Goal: Information Seeking & Learning: Learn about a topic

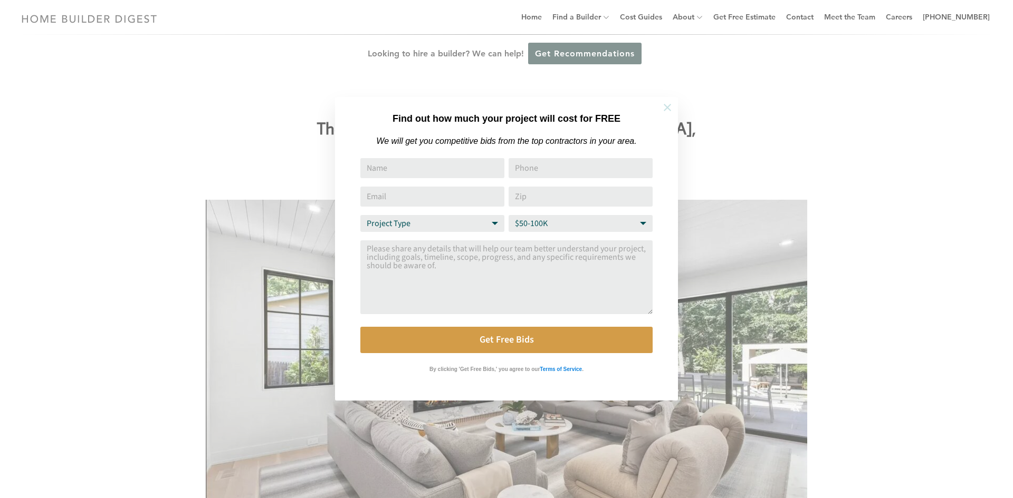
click at [670, 106] on icon at bounding box center [667, 108] width 12 height 12
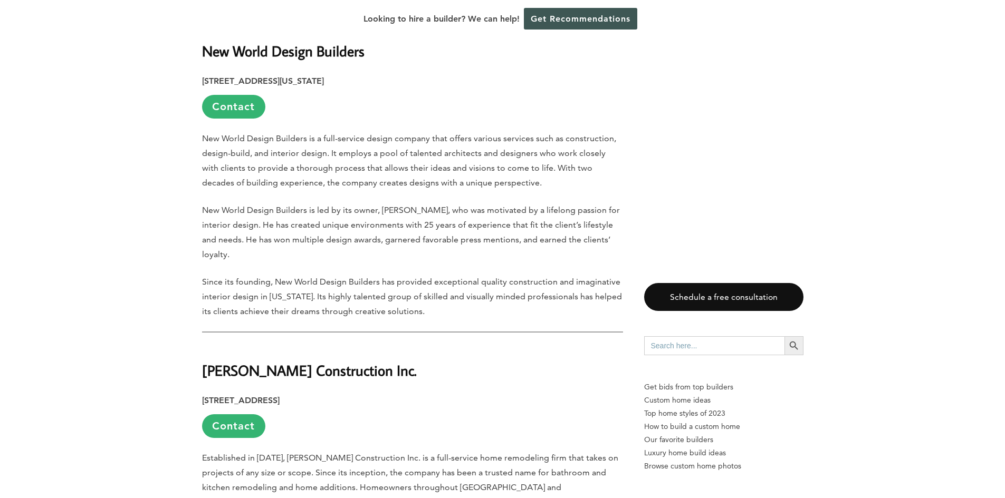
scroll to position [1002, 0]
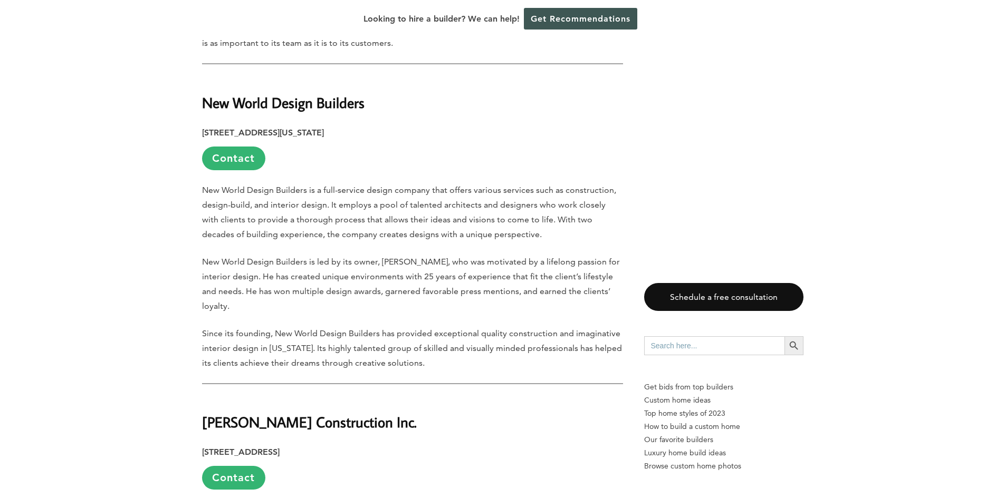
drag, startPoint x: 241, startPoint y: 76, endPoint x: 257, endPoint y: 72, distance: 17.3
click at [241, 93] on strong "New World Design Builders" at bounding box center [283, 102] width 162 height 18
drag, startPoint x: 337, startPoint y: 80, endPoint x: 200, endPoint y: 87, distance: 137.3
copy strong "New World Design Builders"
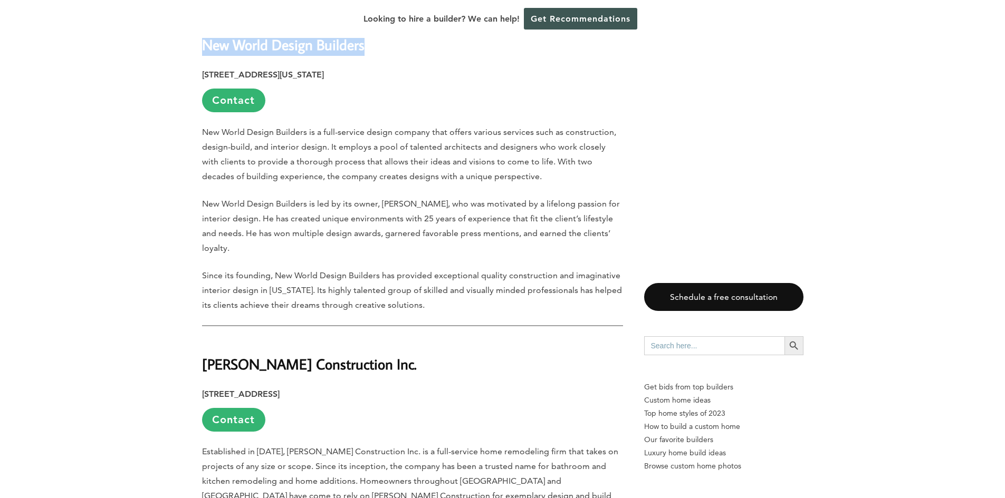
scroll to position [1160, 0]
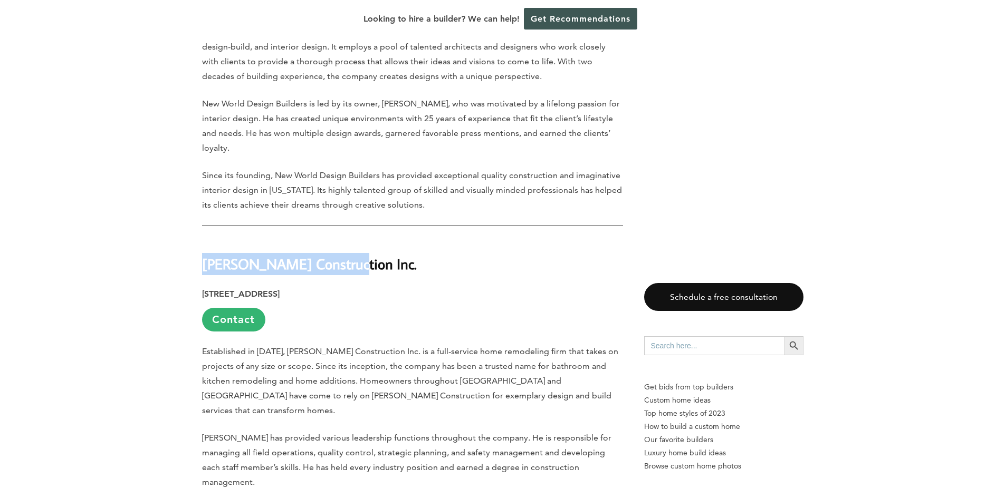
drag, startPoint x: 266, startPoint y: 237, endPoint x: 173, endPoint y: 239, distance: 92.9
copy strong "[PERSON_NAME] Construction Inc."
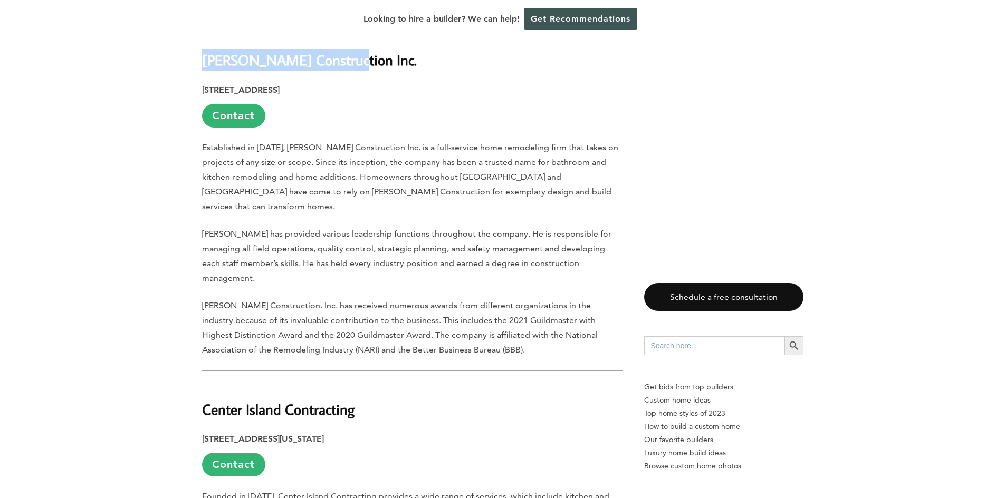
scroll to position [1477, 0]
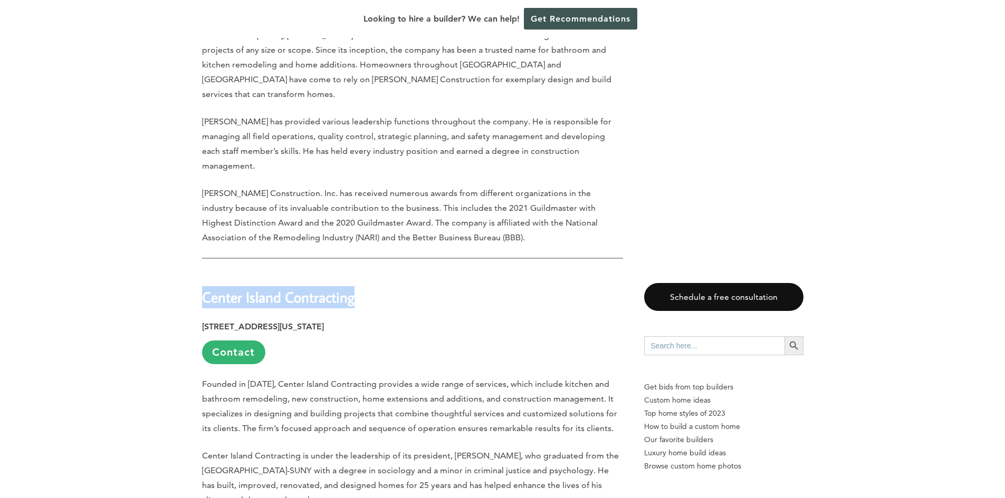
drag, startPoint x: 358, startPoint y: 243, endPoint x: 209, endPoint y: 239, distance: 148.8
click at [203, 272] on h2 "Center Island Contracting" at bounding box center [412, 290] width 421 height 36
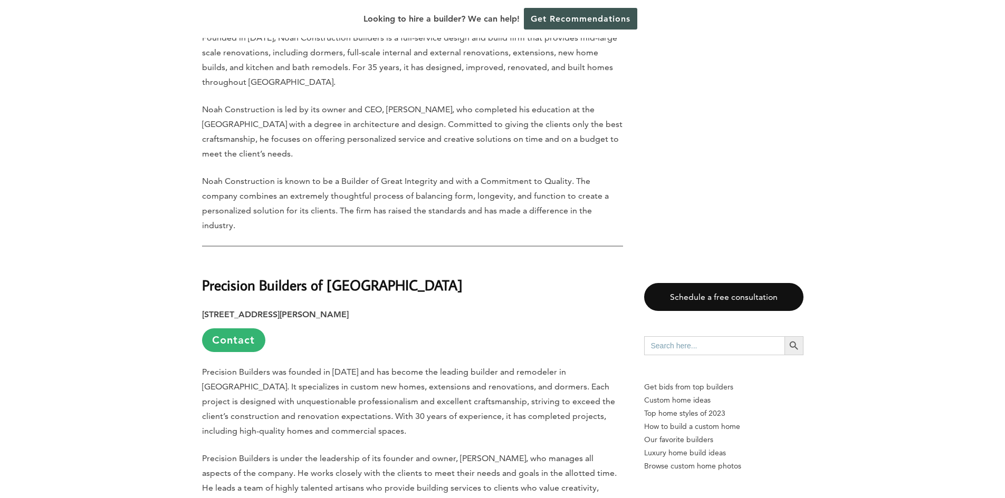
scroll to position [2479, 0]
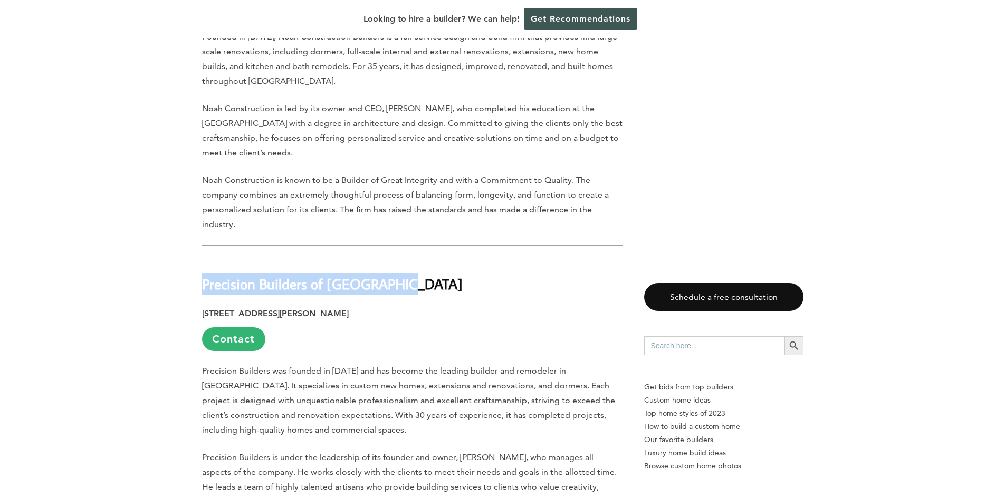
drag, startPoint x: 397, startPoint y: 237, endPoint x: 187, endPoint y: 237, distance: 209.9
copy strong "Precision Builders of [GEOGRAPHIC_DATA]"
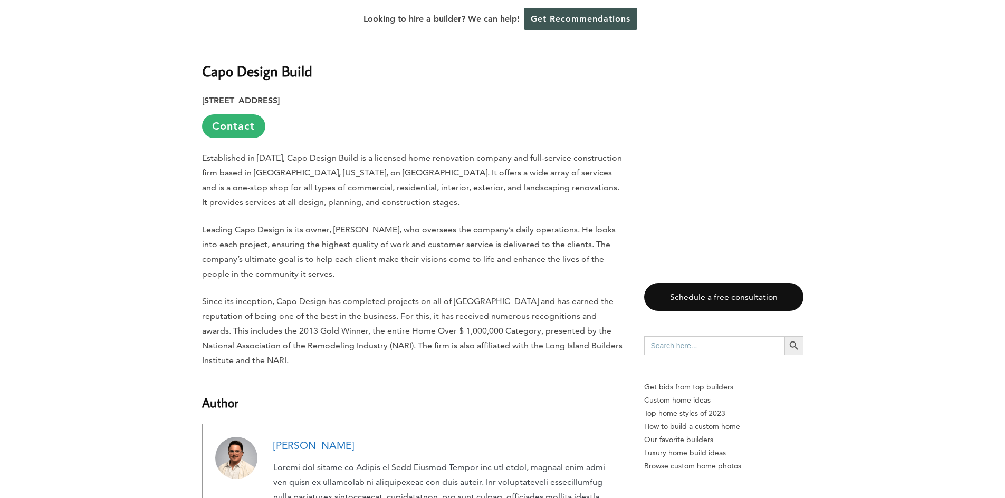
scroll to position [3059, 0]
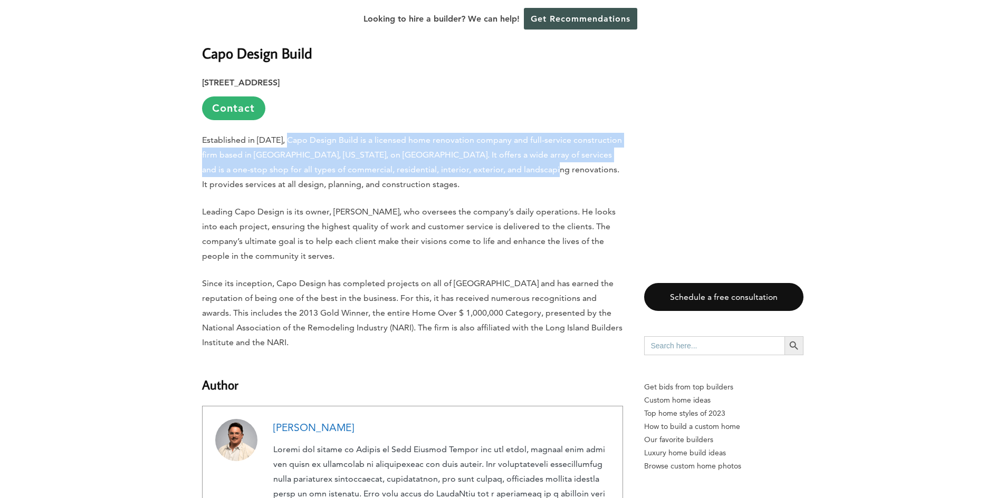
drag, startPoint x: 289, startPoint y: 84, endPoint x: 519, endPoint y: 115, distance: 232.6
click at [519, 133] on p "Established in [DATE], Capo Design Build is a licensed home renovation company …" at bounding box center [412, 162] width 421 height 59
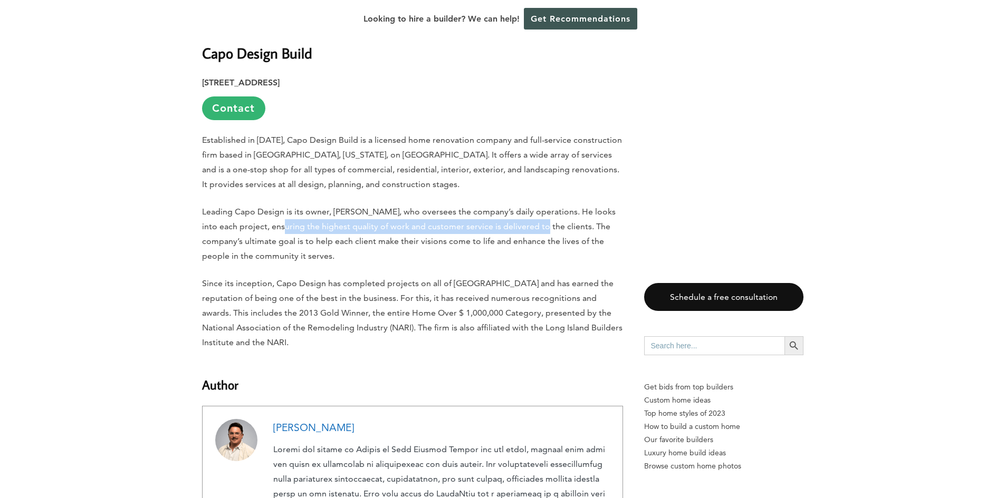
drag, startPoint x: 278, startPoint y: 166, endPoint x: 540, endPoint y: 168, distance: 261.6
click at [540, 205] on p "Leading Capo Design is its owner, [PERSON_NAME], who oversees the company’s dai…" at bounding box center [412, 234] width 421 height 59
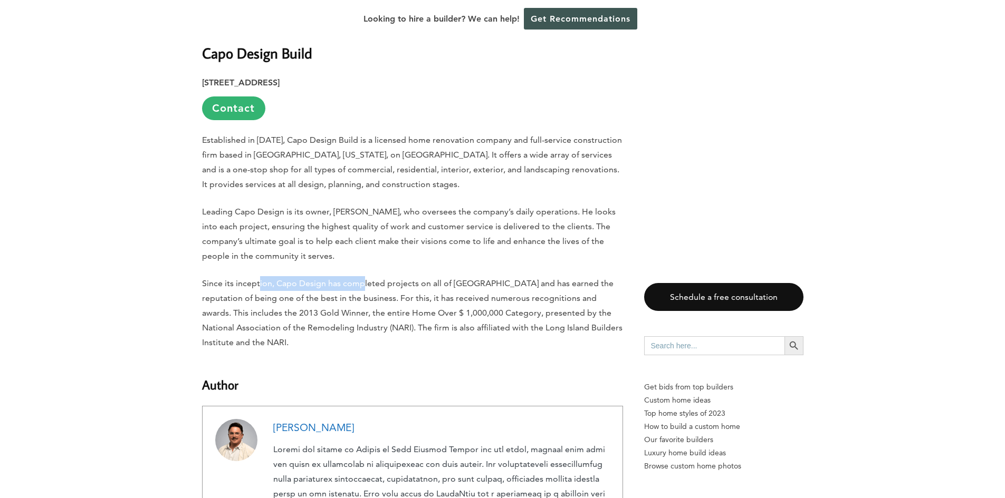
drag, startPoint x: 320, startPoint y: 218, endPoint x: 362, endPoint y: 216, distance: 42.3
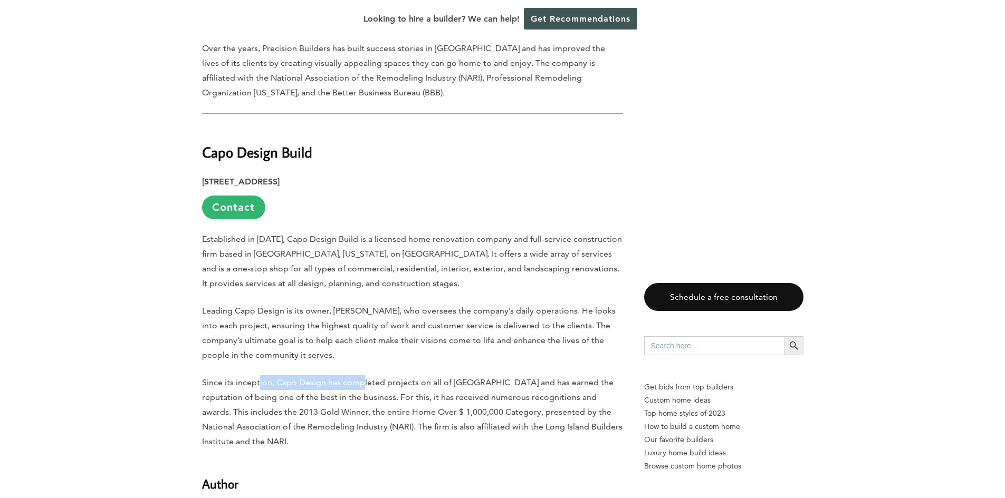
scroll to position [2954, 0]
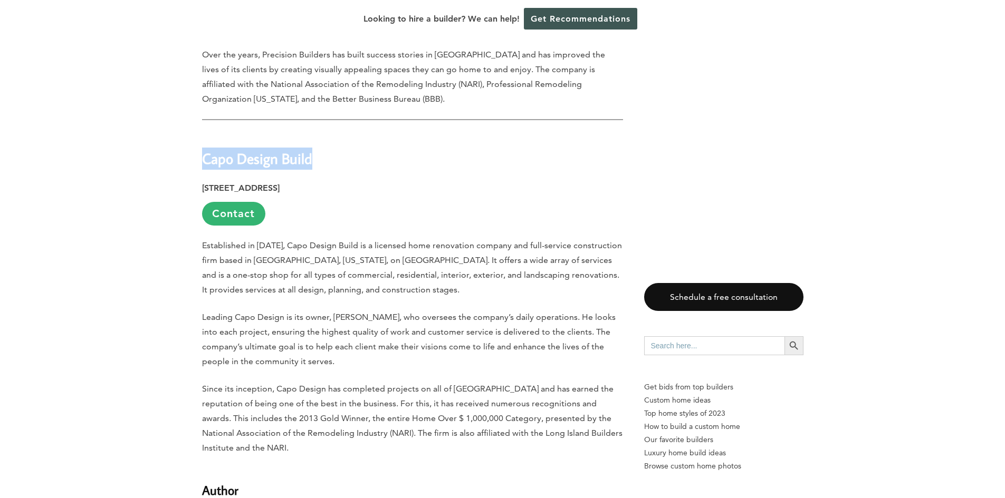
drag, startPoint x: 321, startPoint y: 104, endPoint x: 194, endPoint y: 108, distance: 127.2
copy strong "Capo Design Build"
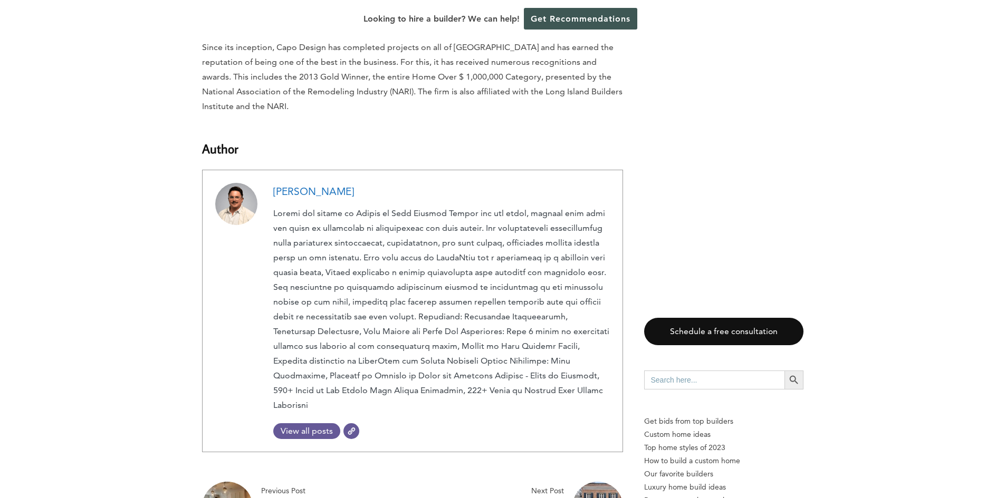
scroll to position [3376, 0]
